Goal: Navigation & Orientation: Find specific page/section

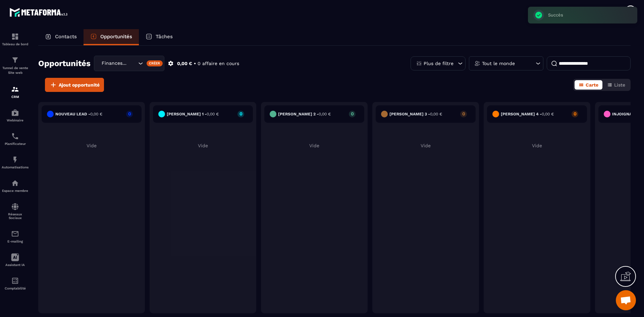
scroll to position [395, 0]
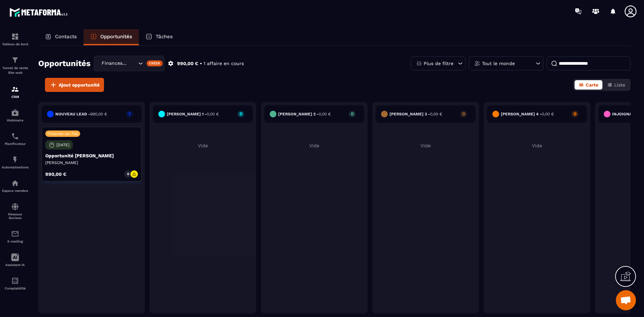
click at [141, 63] on icon "Search for option" at bounding box center [140, 63] width 7 height 7
click at [208, 87] on div "Ajout opportunité Carte Liste" at bounding box center [334, 85] width 592 height 14
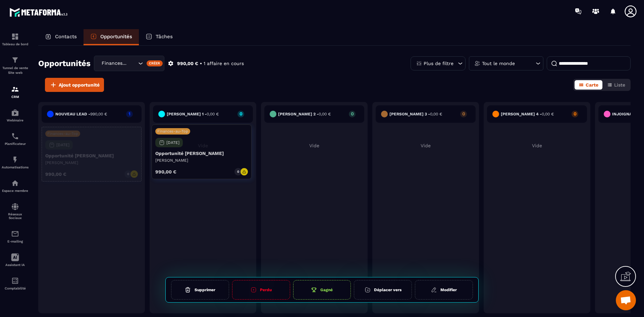
drag, startPoint x: 99, startPoint y: 138, endPoint x: 210, endPoint y: 136, distance: 111.4
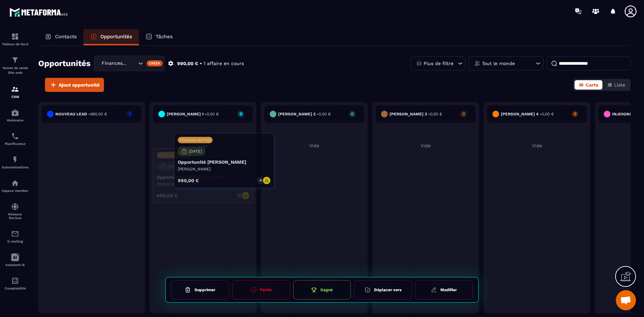
drag, startPoint x: 97, startPoint y: 143, endPoint x: 231, endPoint y: 149, distance: 134.3
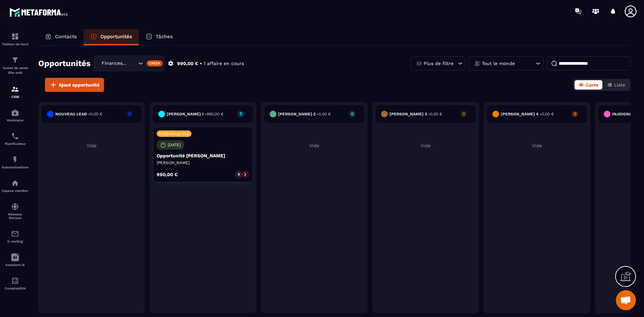
click at [500, 227] on div "[PERSON_NAME] 4 - 0,00 € 0 Vide" at bounding box center [537, 207] width 107 height 211
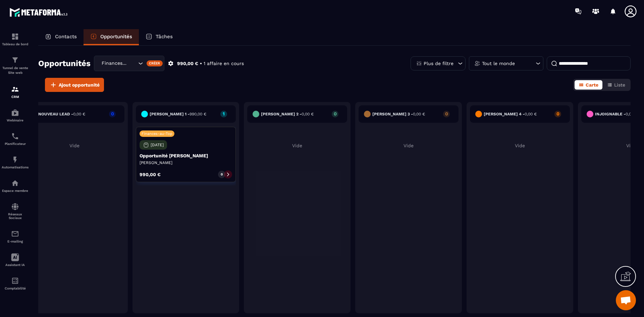
scroll to position [0, 13]
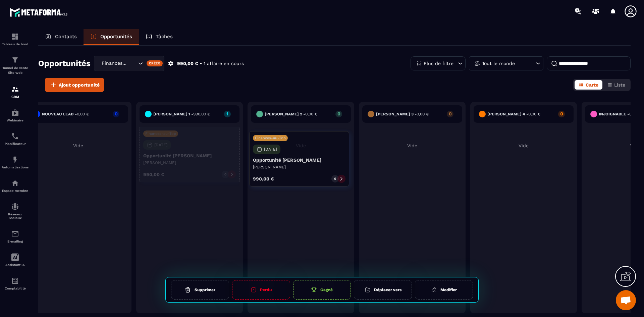
drag, startPoint x: 201, startPoint y: 147, endPoint x: 313, endPoint y: 136, distance: 112.5
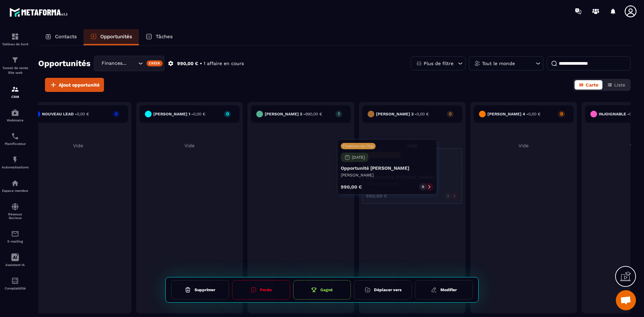
drag, startPoint x: 312, startPoint y: 136, endPoint x: 419, endPoint y: 134, distance: 106.3
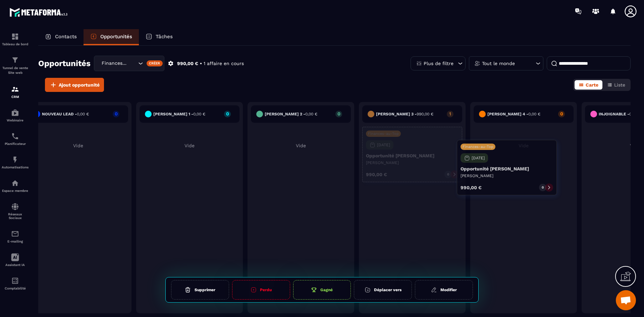
drag, startPoint x: 416, startPoint y: 156, endPoint x: 523, endPoint y: 149, distance: 106.9
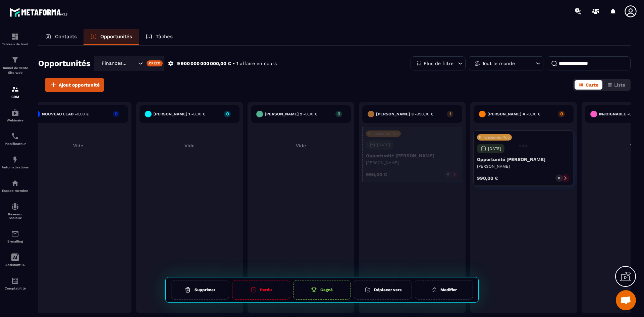
drag, startPoint x: 411, startPoint y: 154, endPoint x: 533, endPoint y: 157, distance: 121.8
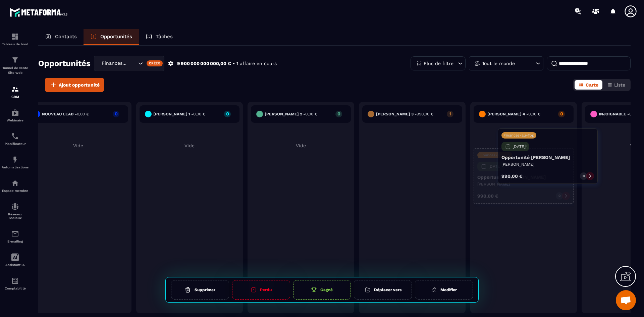
drag, startPoint x: 427, startPoint y: 146, endPoint x: 560, endPoint y: 147, distance: 132.8
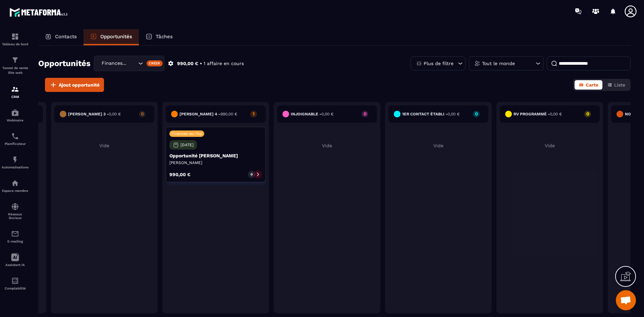
scroll to position [0, 322]
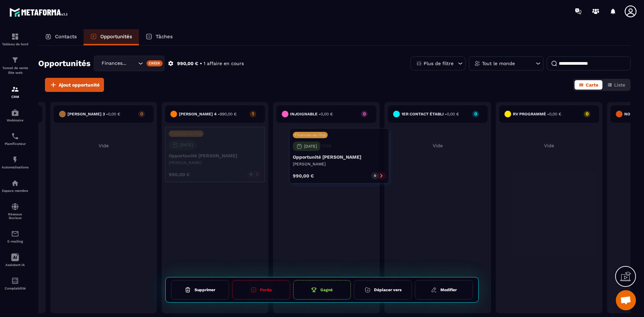
drag, startPoint x: 209, startPoint y: 153, endPoint x: 333, endPoint y: 156, distance: 124.5
click at [334, 156] on div "Nouveau Lead - 0,00 € 0 Vide [PERSON_NAME] 1 - 0,00 € 0 Vide [PERSON_NAME] 2 - …" at bounding box center [493, 209] width 1554 height 215
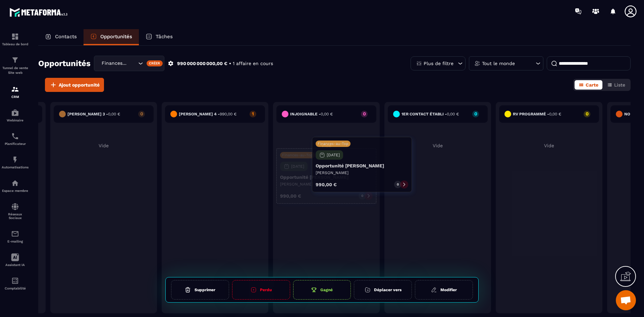
drag, startPoint x: 204, startPoint y: 137, endPoint x: 332, endPoint y: 142, distance: 127.9
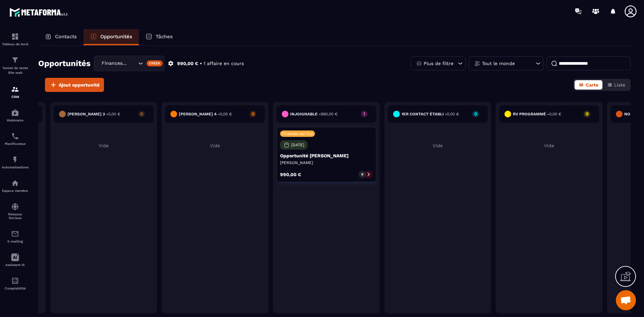
click at [328, 142] on div "Finances-au-Top [DATE] Opportunité [PERSON_NAME] [PERSON_NAME] 990,00 € 0" at bounding box center [326, 154] width 100 height 55
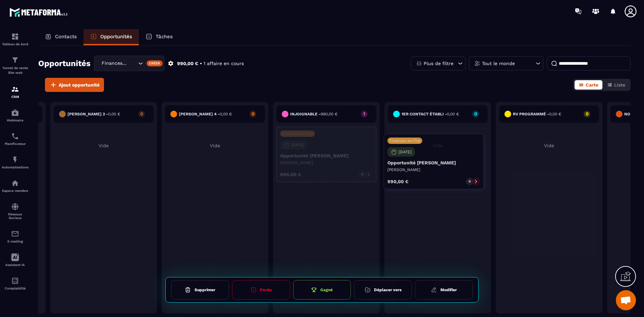
drag, startPoint x: 325, startPoint y: 159, endPoint x: 441, endPoint y: 159, distance: 116.4
click at [442, 160] on div "Nouveau Lead - 0,00 € 0 Vide [PERSON_NAME] 1 - 0,00 € 0 Vide [PERSON_NAME] 2 - …" at bounding box center [493, 209] width 1554 height 215
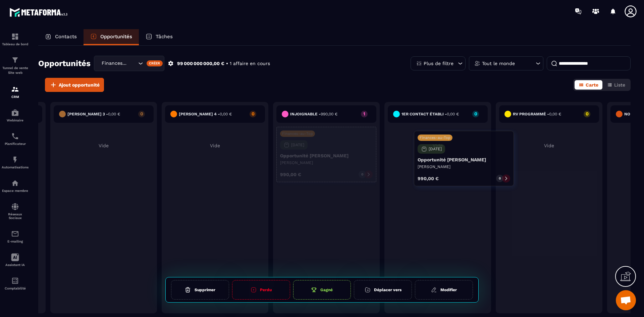
drag, startPoint x: 372, startPoint y: 158, endPoint x: 484, endPoint y: 159, distance: 111.7
click at [484, 159] on div "Nouveau Lead - 0,00 € 0 Vide [PERSON_NAME] 1 - 0,00 € 0 Vide [PERSON_NAME] 2 - …" at bounding box center [493, 209] width 1554 height 215
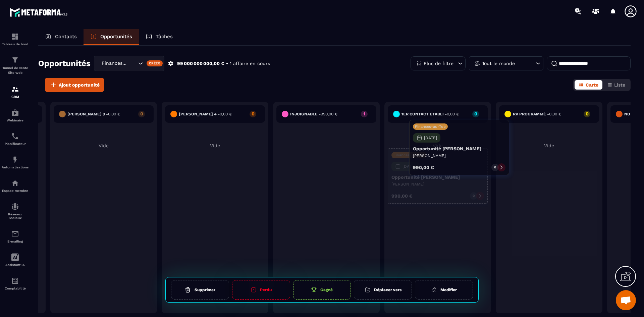
drag, startPoint x: 404, startPoint y: 170, endPoint x: 456, endPoint y: 144, distance: 58.9
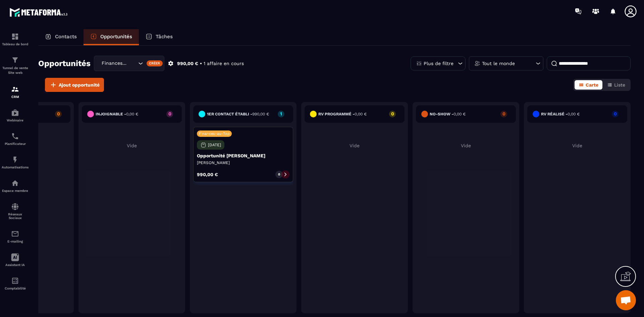
scroll to position [0, 537]
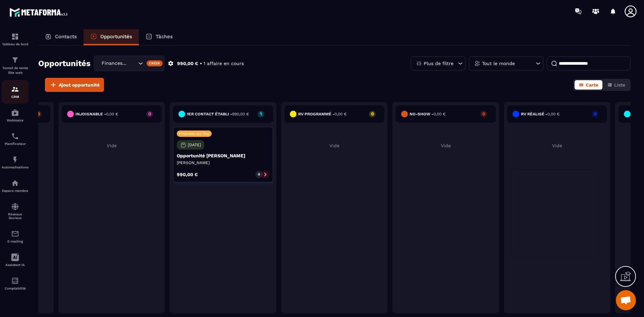
click at [20, 92] on div "CRM" at bounding box center [15, 91] width 27 height 13
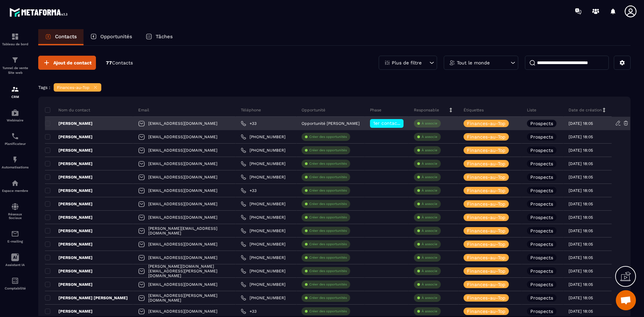
click at [79, 123] on p "[PERSON_NAME]" at bounding box center [69, 123] width 48 height 5
